Goal: Use online tool/utility: Utilize a website feature to perform a specific function

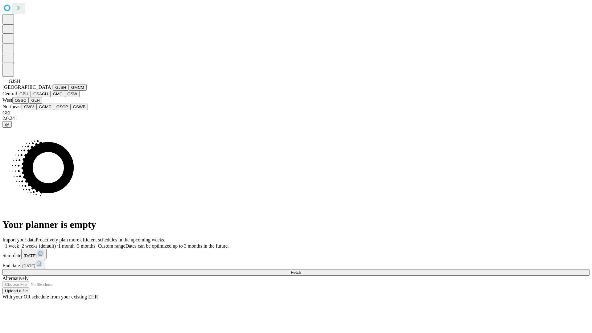
click at [53, 91] on button "GJSH" at bounding box center [61, 87] width 16 height 6
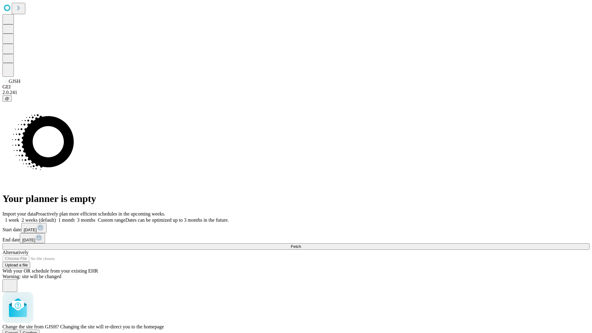
click at [37, 330] on span "Confirm" at bounding box center [30, 332] width 14 height 5
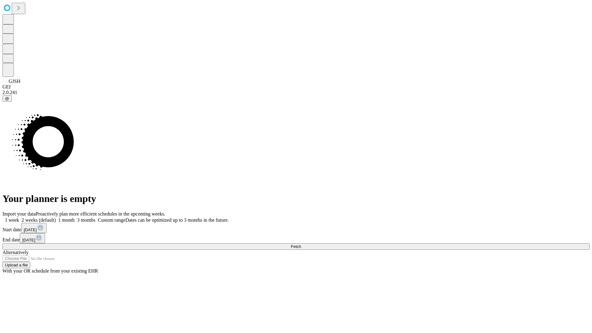
click at [75, 217] on label "1 month" at bounding box center [65, 219] width 19 height 5
click at [301, 244] on span "Fetch" at bounding box center [296, 246] width 10 height 5
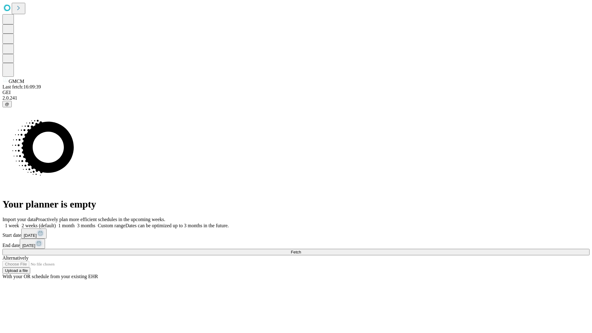
click at [301, 250] on span "Fetch" at bounding box center [296, 252] width 10 height 5
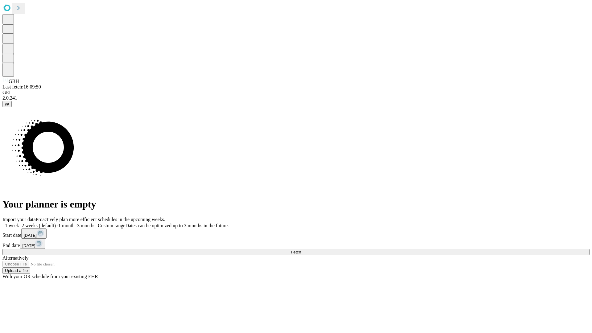
click at [75, 223] on label "1 month" at bounding box center [65, 225] width 19 height 5
click at [301, 250] on span "Fetch" at bounding box center [296, 252] width 10 height 5
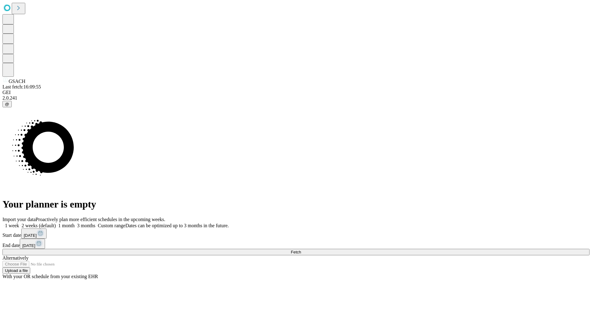
click at [75, 223] on label "1 month" at bounding box center [65, 225] width 19 height 5
click at [301, 250] on span "Fetch" at bounding box center [296, 252] width 10 height 5
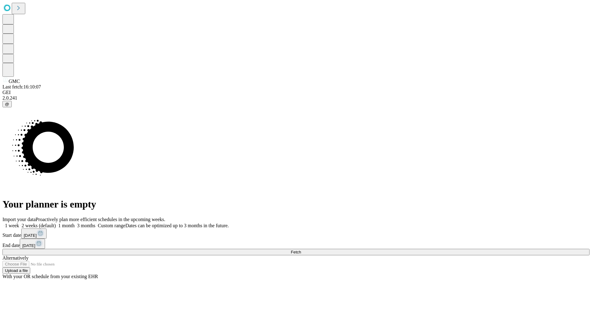
click at [75, 223] on label "1 month" at bounding box center [65, 225] width 19 height 5
click at [301, 250] on span "Fetch" at bounding box center [296, 252] width 10 height 5
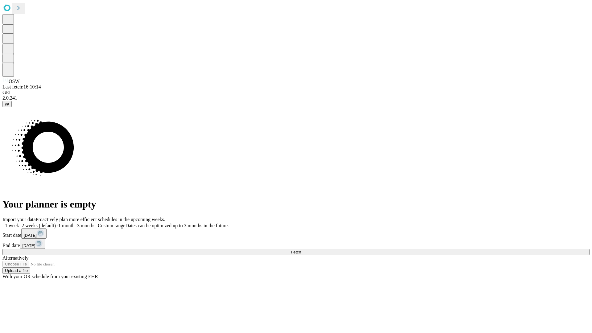
click at [75, 223] on label "1 month" at bounding box center [65, 225] width 19 height 5
click at [301, 250] on span "Fetch" at bounding box center [296, 252] width 10 height 5
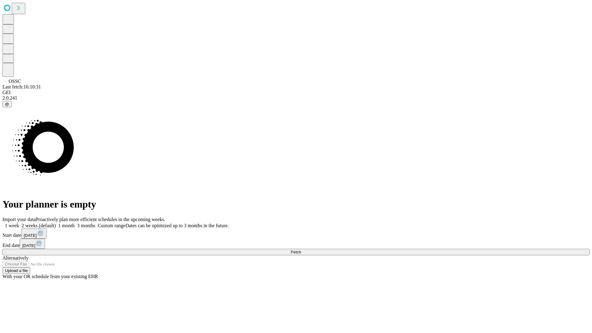
click at [301, 250] on span "Fetch" at bounding box center [296, 252] width 10 height 5
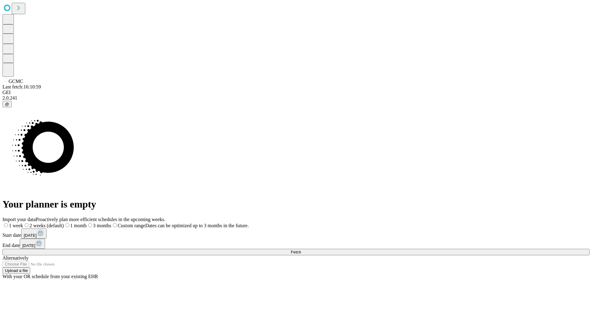
click at [301, 250] on span "Fetch" at bounding box center [296, 252] width 10 height 5
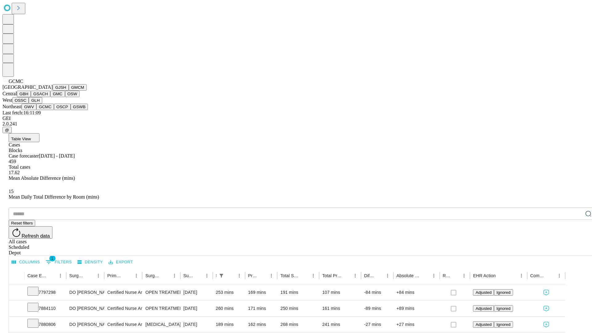
click at [54, 110] on button "OSCP" at bounding box center [62, 107] width 17 height 6
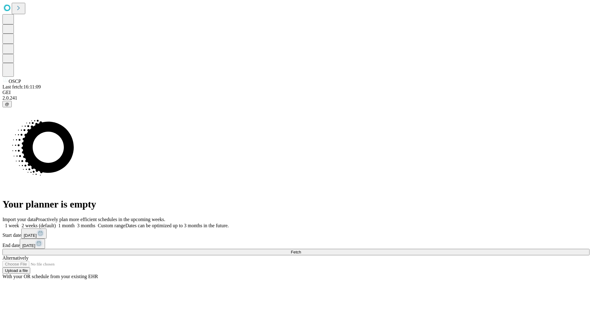
click at [75, 223] on label "1 month" at bounding box center [65, 225] width 19 height 5
click at [301, 250] on span "Fetch" at bounding box center [296, 252] width 10 height 5
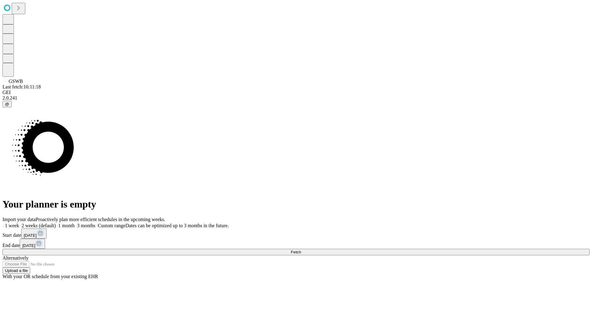
click at [75, 223] on label "1 month" at bounding box center [65, 225] width 19 height 5
click at [301, 250] on span "Fetch" at bounding box center [296, 252] width 10 height 5
